Goal: Information Seeking & Learning: Stay updated

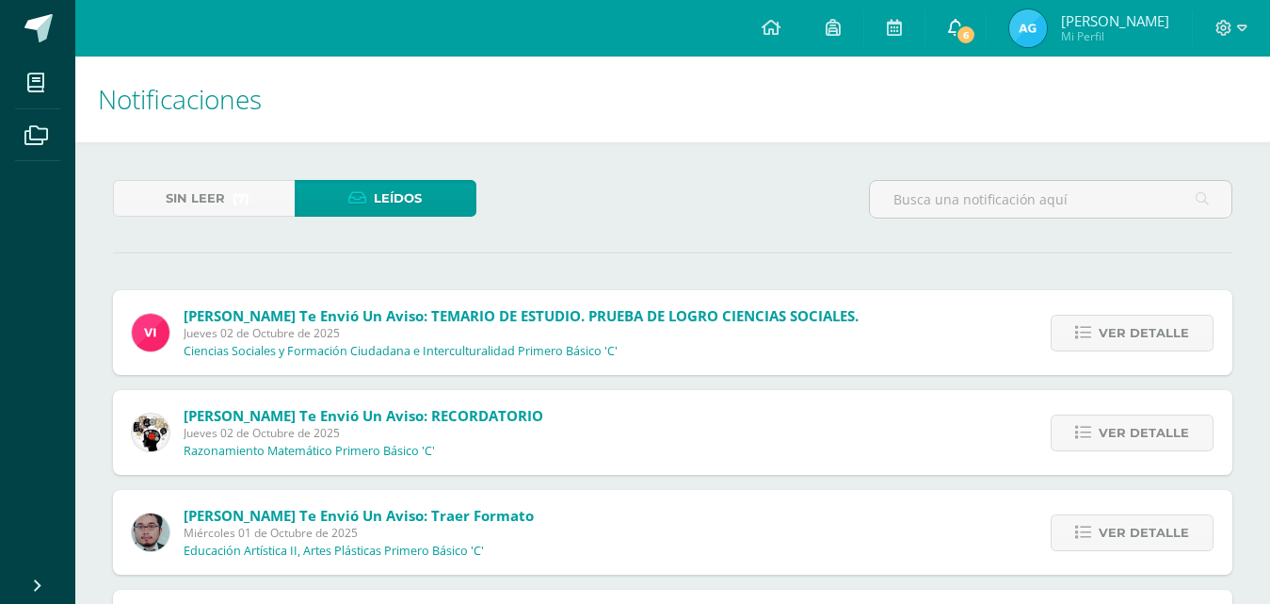
click at [969, 40] on span "6" at bounding box center [966, 34] width 21 height 21
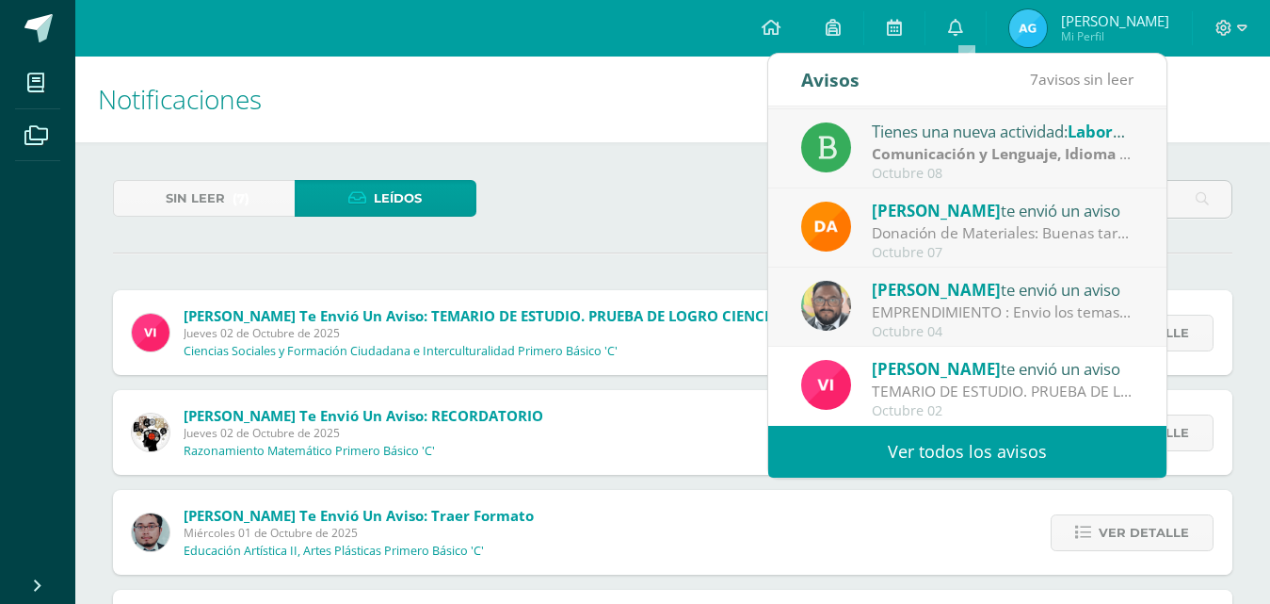
scroll to position [293, 0]
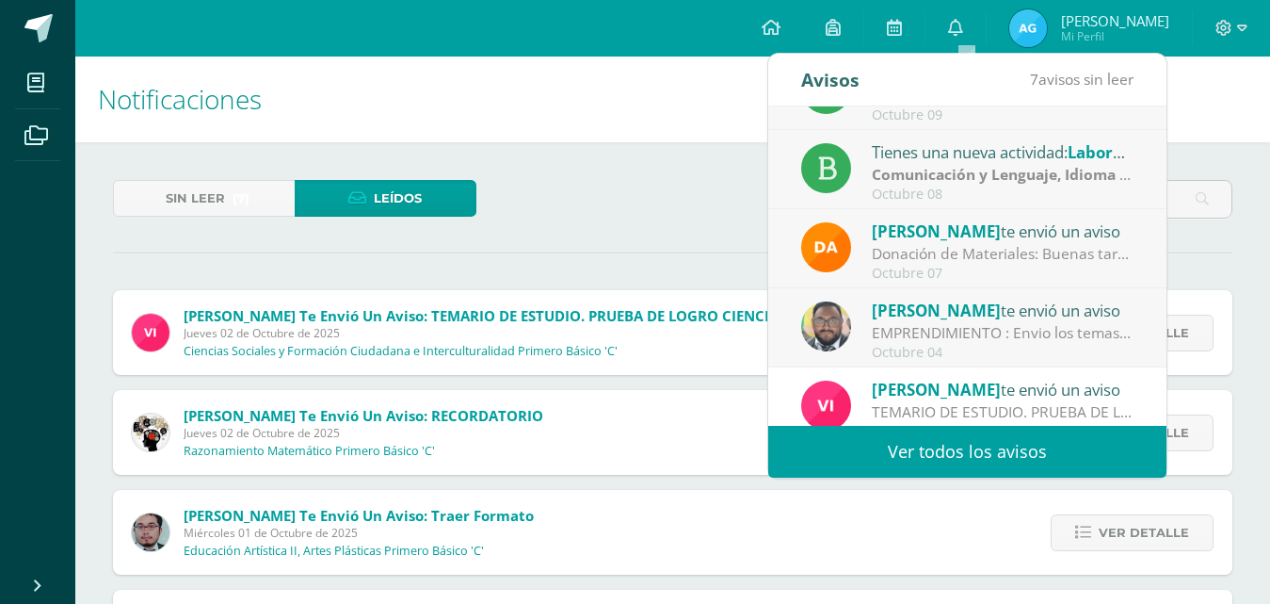
click at [1034, 245] on div "Donación de Materiales: Buenas tardes estimados padres de familia, por este med…" at bounding box center [1003, 254] width 262 height 22
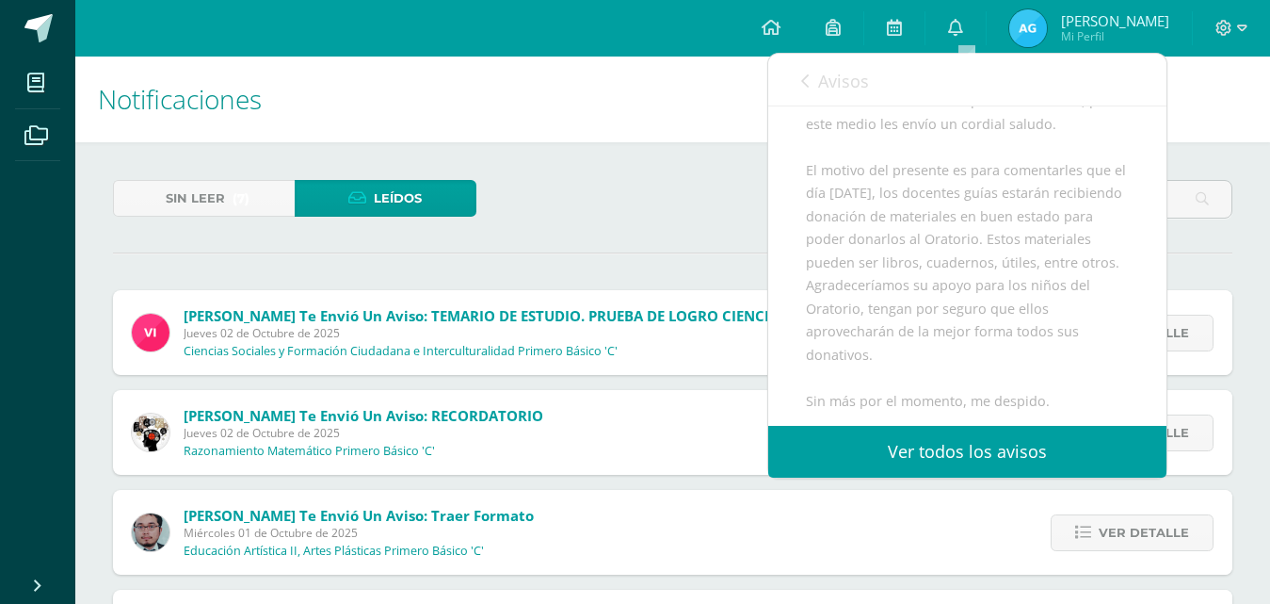
scroll to position [196, 0]
click at [1029, 451] on link "Ver todos los avisos" at bounding box center [968, 452] width 398 height 52
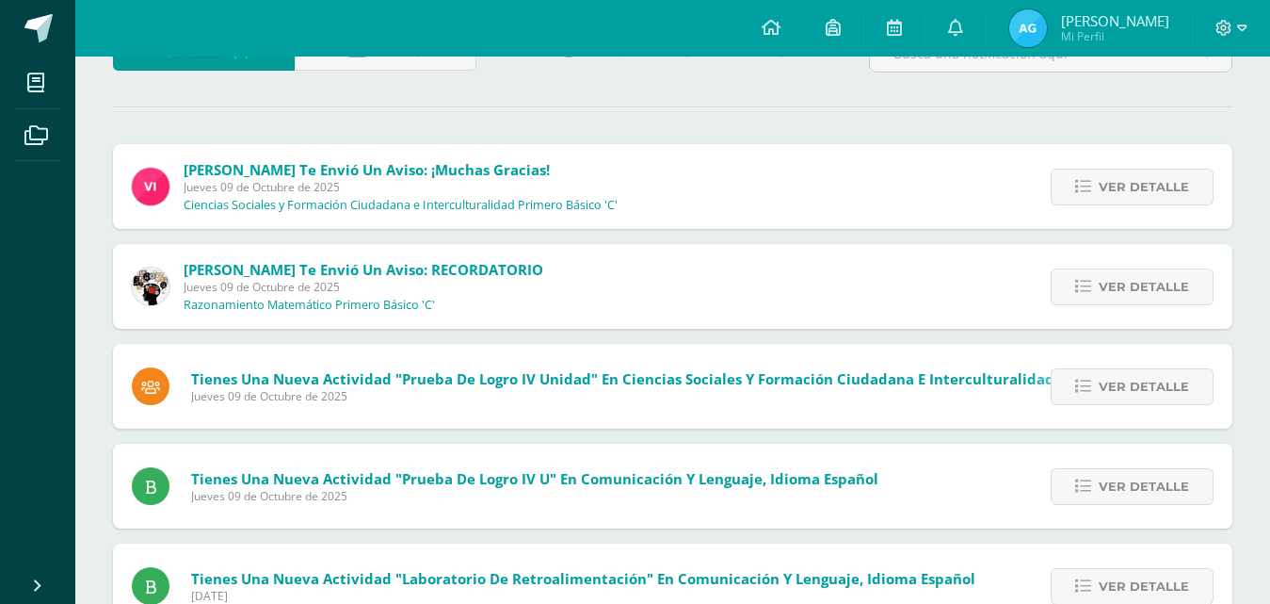
scroll to position [141, 0]
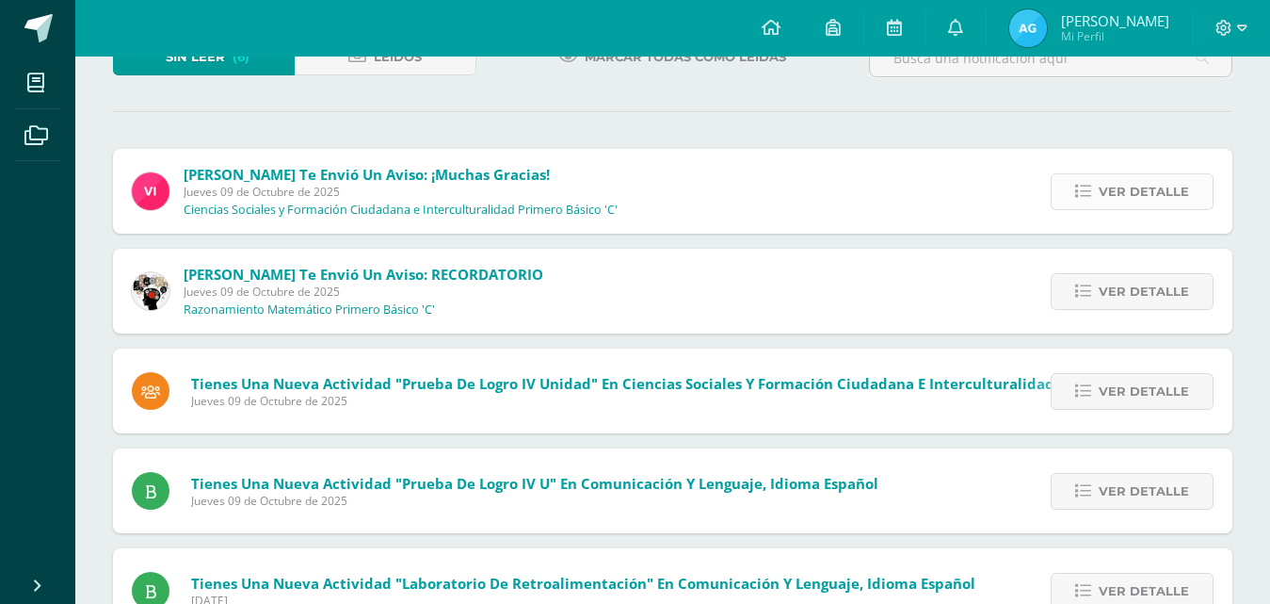
click at [1146, 193] on span "Ver detalle" at bounding box center [1144, 191] width 90 height 35
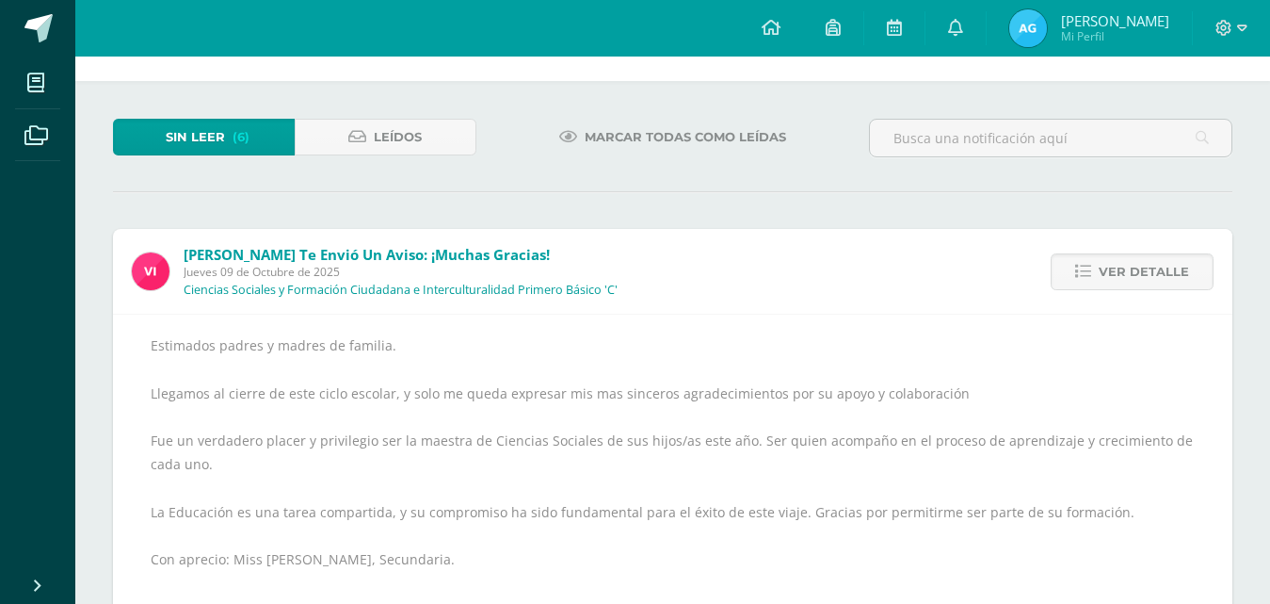
scroll to position [0, 0]
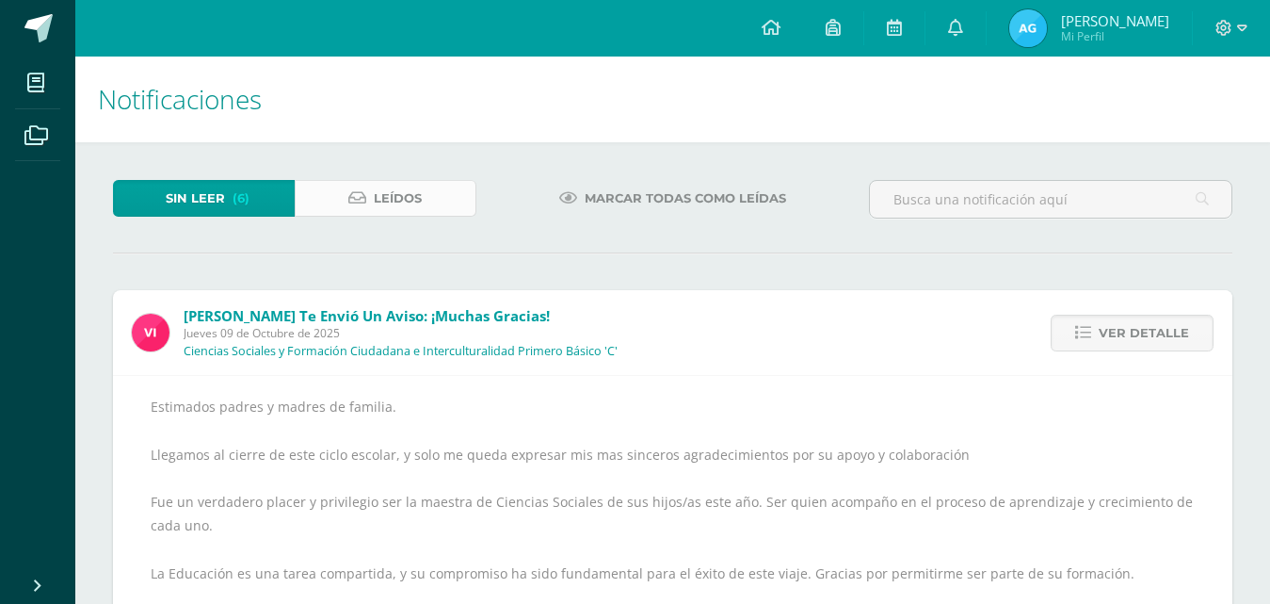
click at [376, 202] on span "Leídos" at bounding box center [398, 198] width 48 height 35
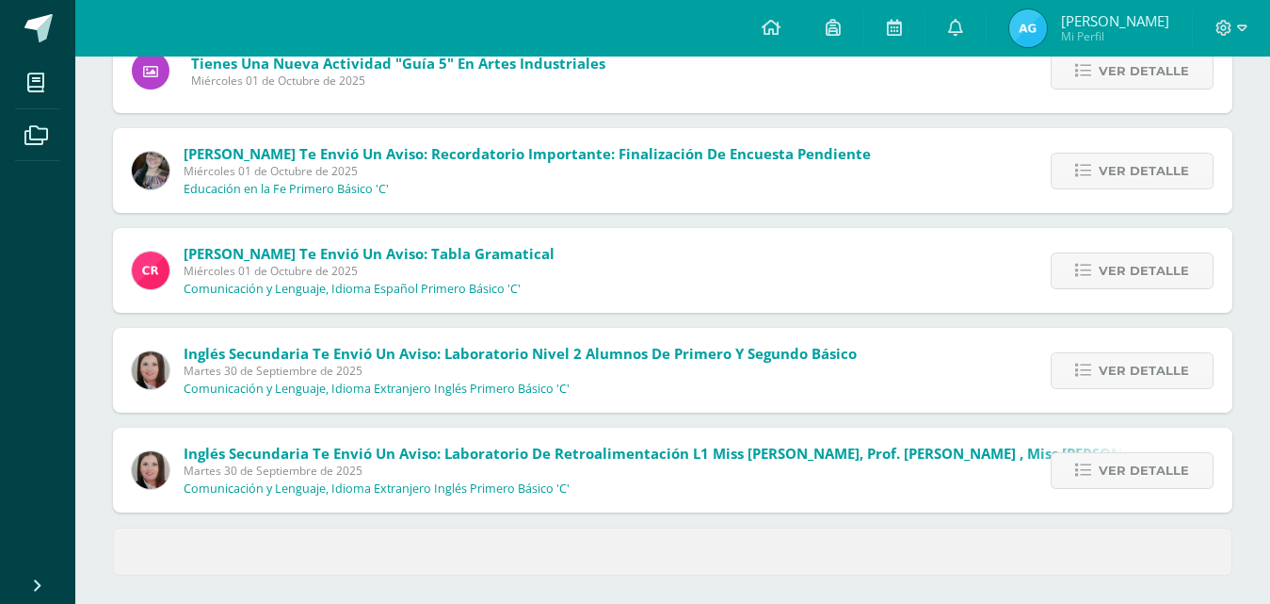
scroll to position [764, 0]
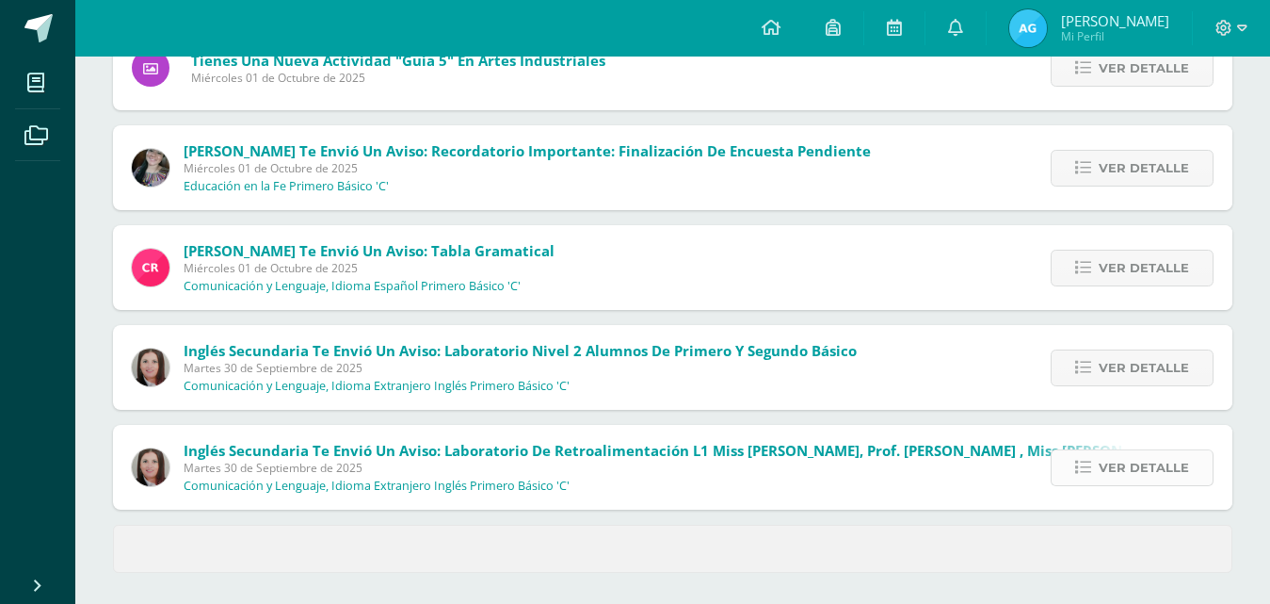
click at [1132, 472] on span "Ver detalle" at bounding box center [1144, 467] width 90 height 35
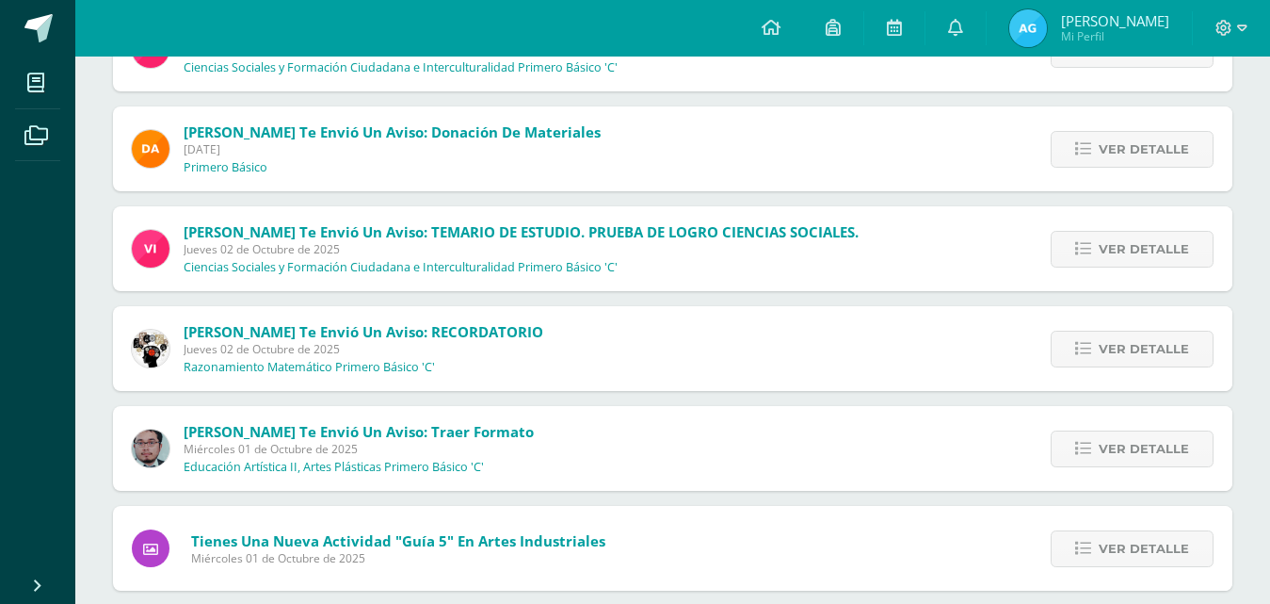
scroll to position [0, 0]
